Goal: Transaction & Acquisition: Purchase product/service

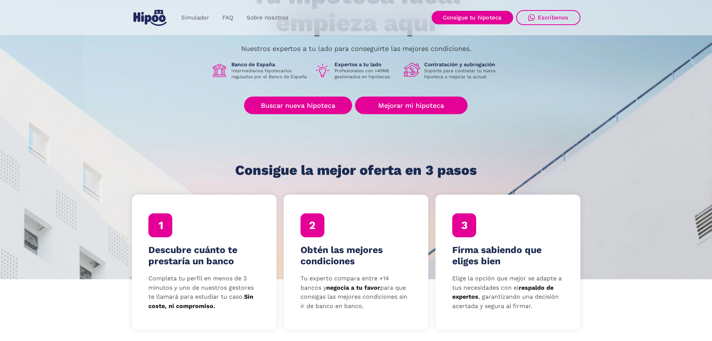
scroll to position [112, 0]
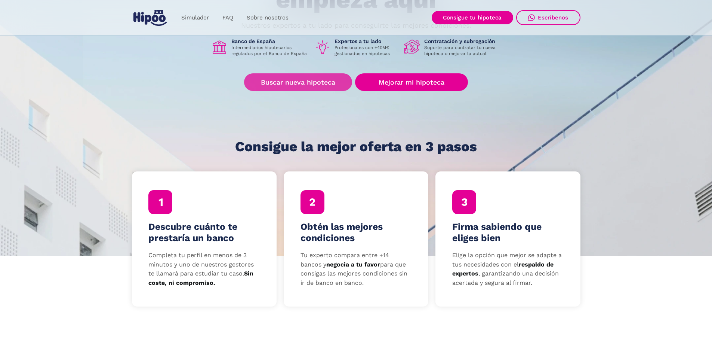
click at [314, 80] on link "Buscar nueva hipoteca" at bounding box center [298, 82] width 108 height 18
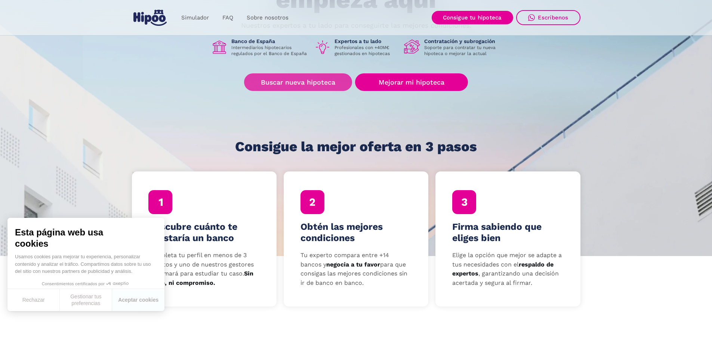
click at [305, 84] on link "Buscar nueva hipoteca" at bounding box center [298, 82] width 108 height 18
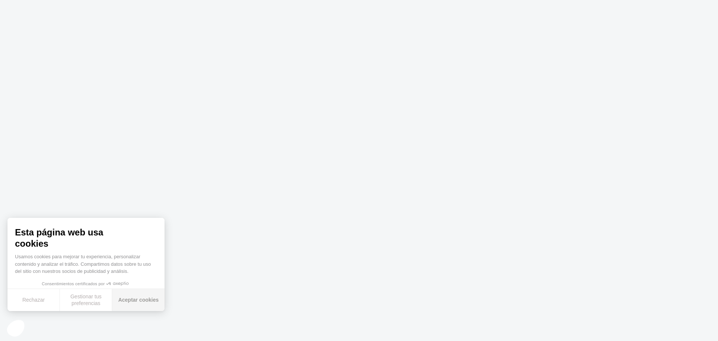
click at [143, 301] on font "Aceptar cookies" at bounding box center [138, 299] width 40 height 6
